Goal: Task Accomplishment & Management: Manage account settings

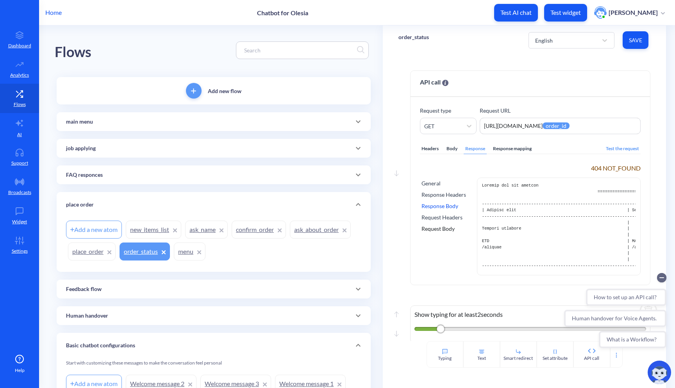
scroll to position [32, 0]
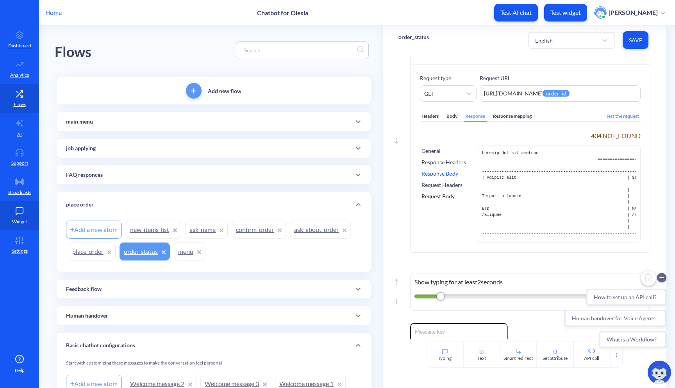
click at [15, 221] on p "Widget" at bounding box center [19, 221] width 15 height 7
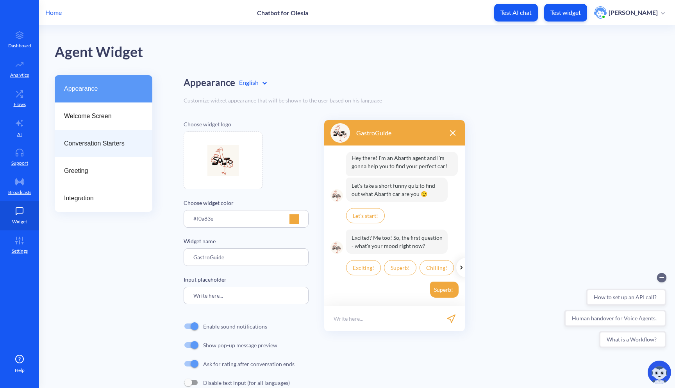
click at [127, 151] on div "Conversation Starters" at bounding box center [104, 143] width 98 height 27
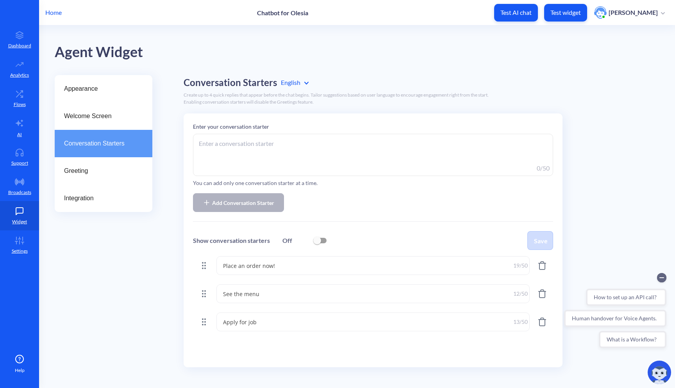
click at [323, 240] on input "checkbox" at bounding box center [317, 240] width 19 height 19
checkbox input "true"
click at [535, 248] on button "Save" at bounding box center [540, 240] width 26 height 19
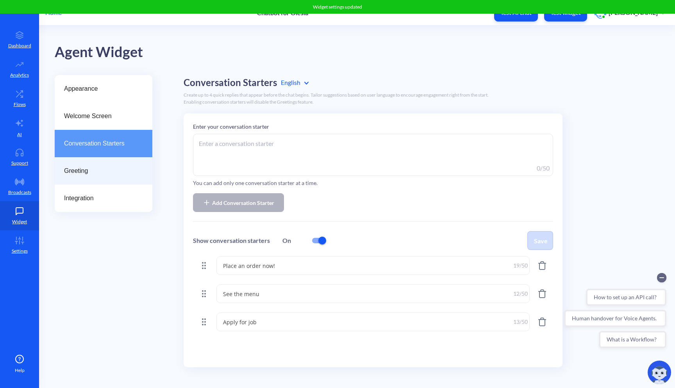
click at [102, 176] on div "Greeting" at bounding box center [104, 170] width 98 height 27
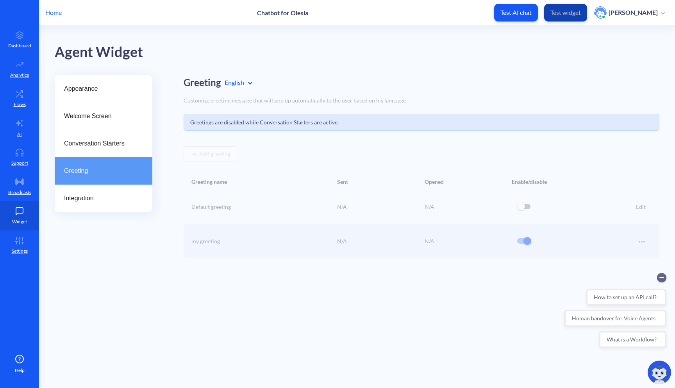
click at [575, 12] on p "Test widget" at bounding box center [565, 13] width 30 height 8
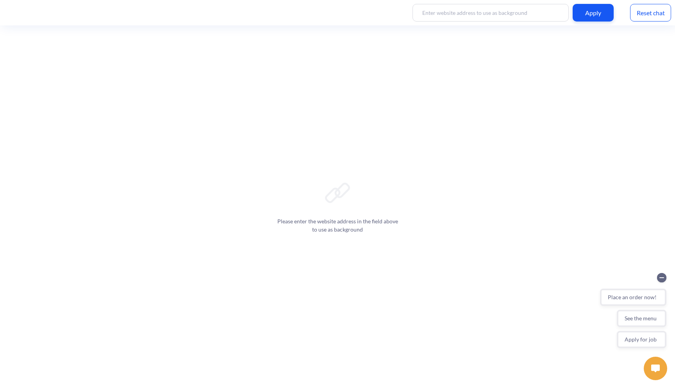
click at [651, 367] on img at bounding box center [655, 368] width 9 height 8
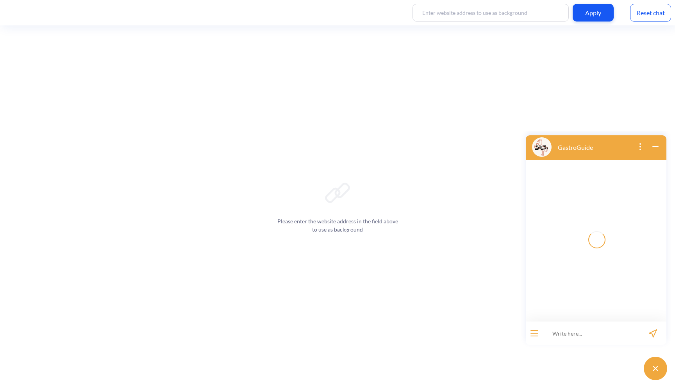
click at [651, 367] on button at bounding box center [655, 367] width 23 height 23
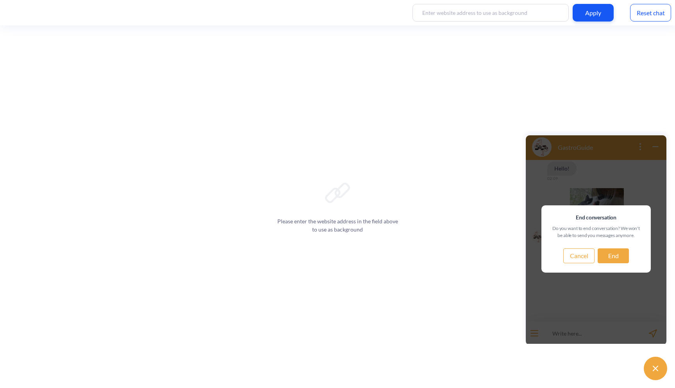
click at [583, 257] on button "Cancel" at bounding box center [578, 255] width 31 height 15
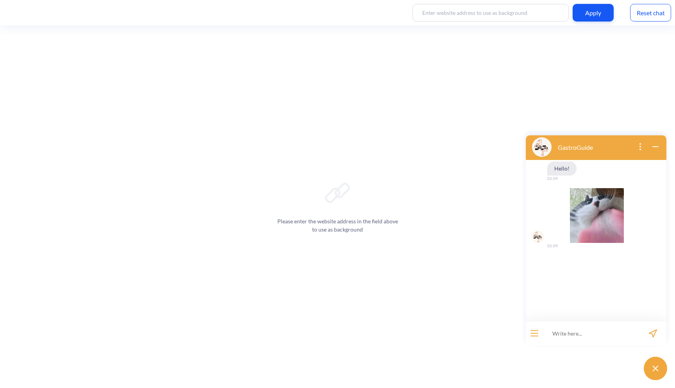
click at [659, 14] on div "Reset chat" at bounding box center [650, 13] width 41 height 18
